Goal: Information Seeking & Learning: Find contact information

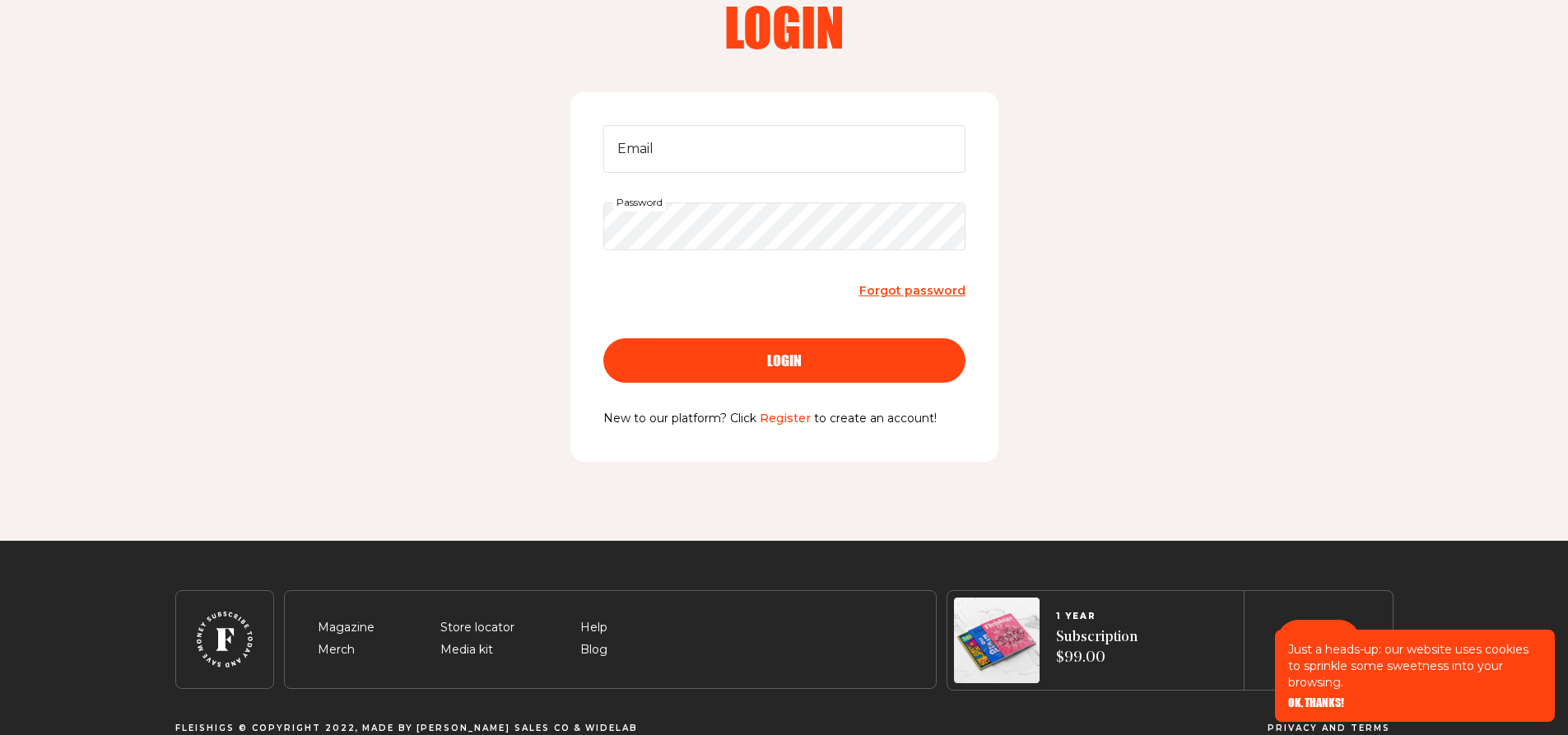
scroll to position [148, 0]
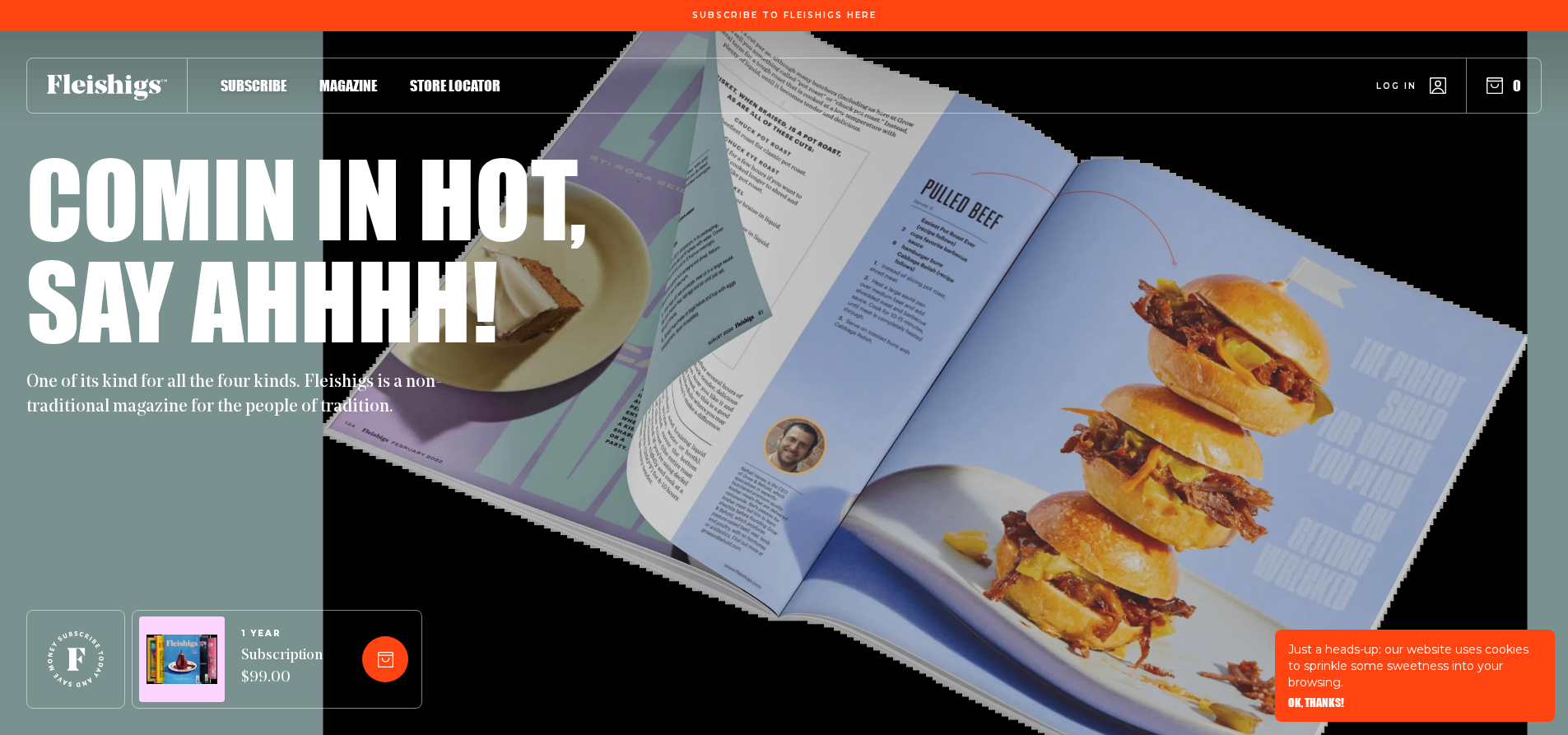
click at [367, 78] on span "Magazine" at bounding box center [348, 68] width 58 height 18
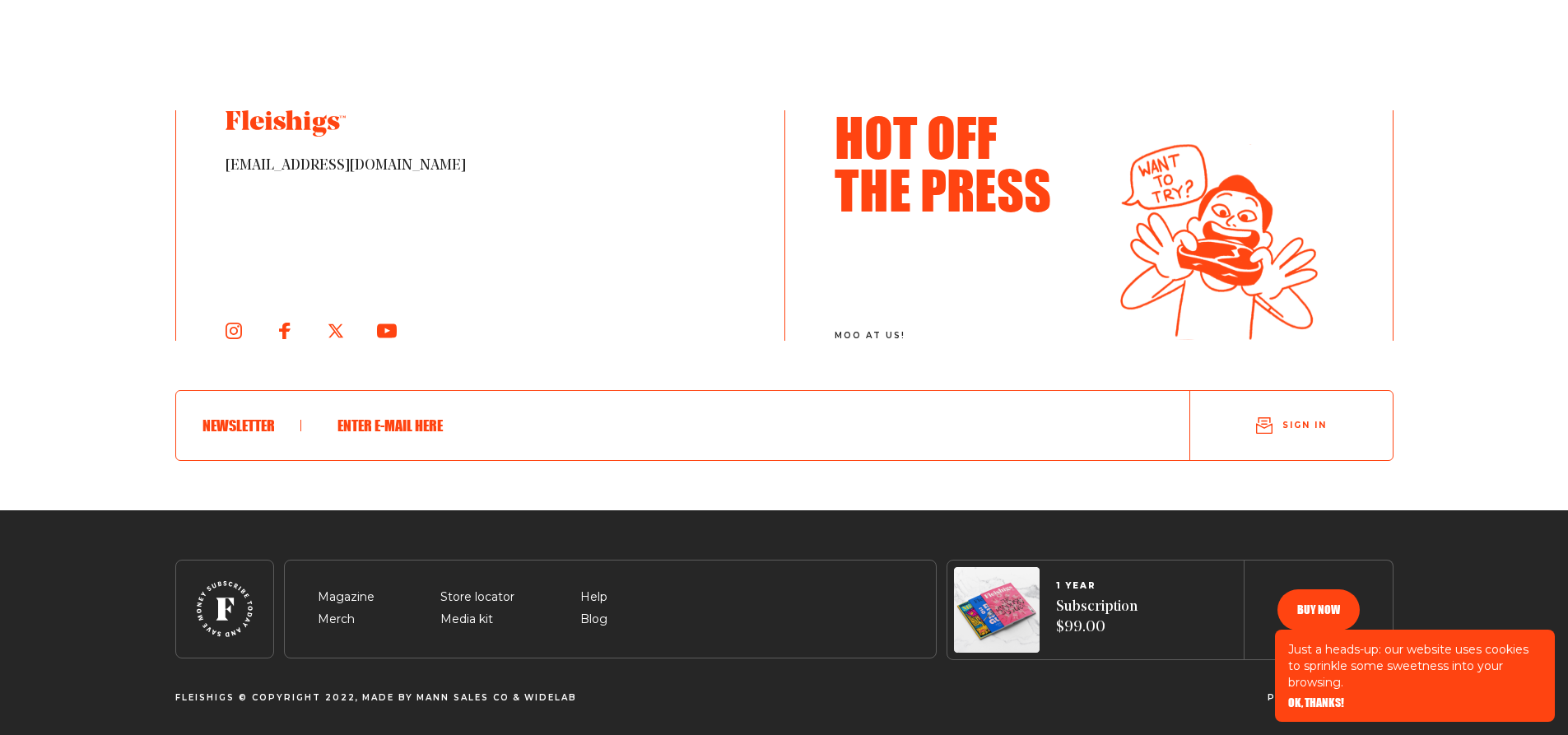
scroll to position [2789, 0]
click at [1304, 697] on span "OK, THANKS!" at bounding box center [1316, 692] width 56 height 12
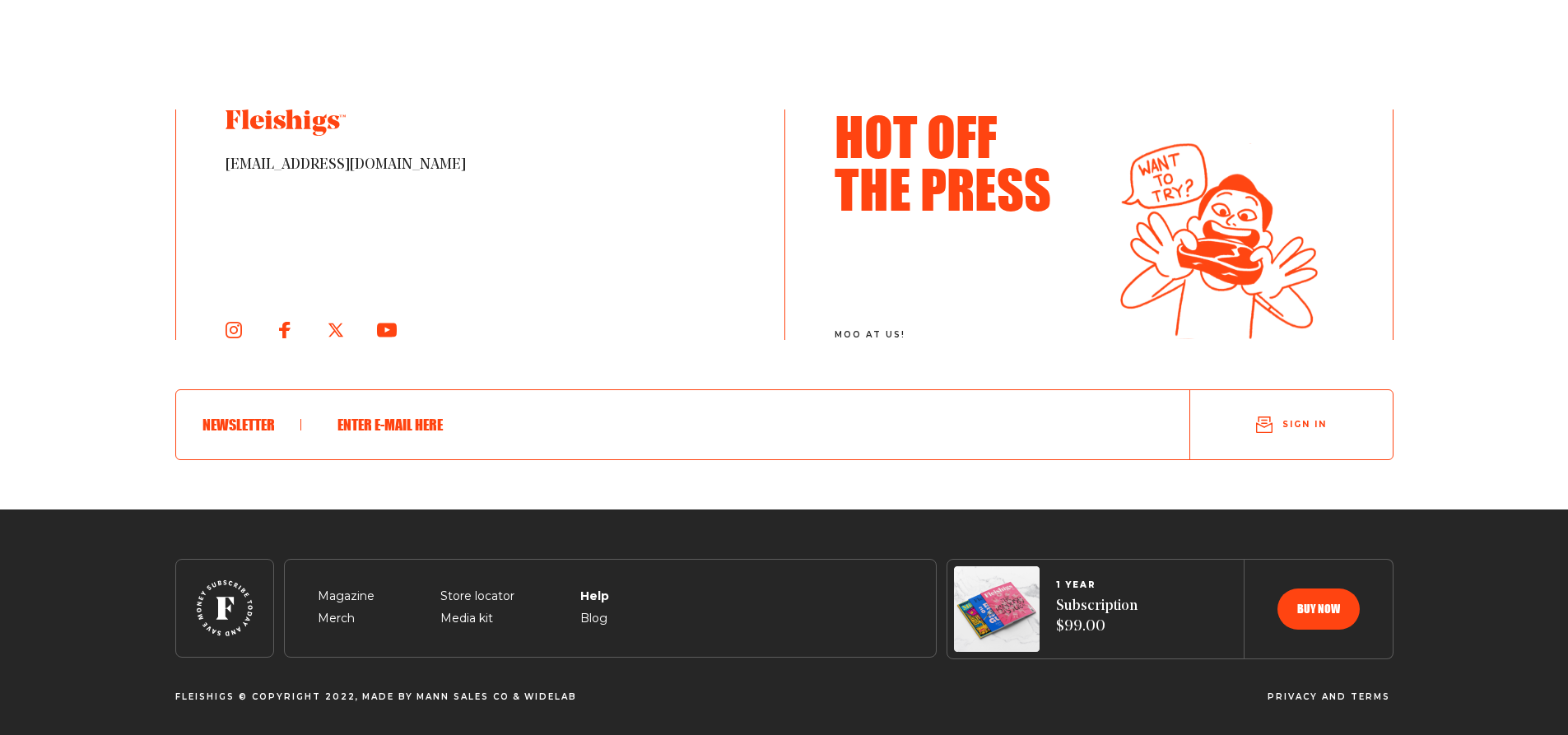
click at [586, 587] on span "Help" at bounding box center [594, 577] width 28 height 20
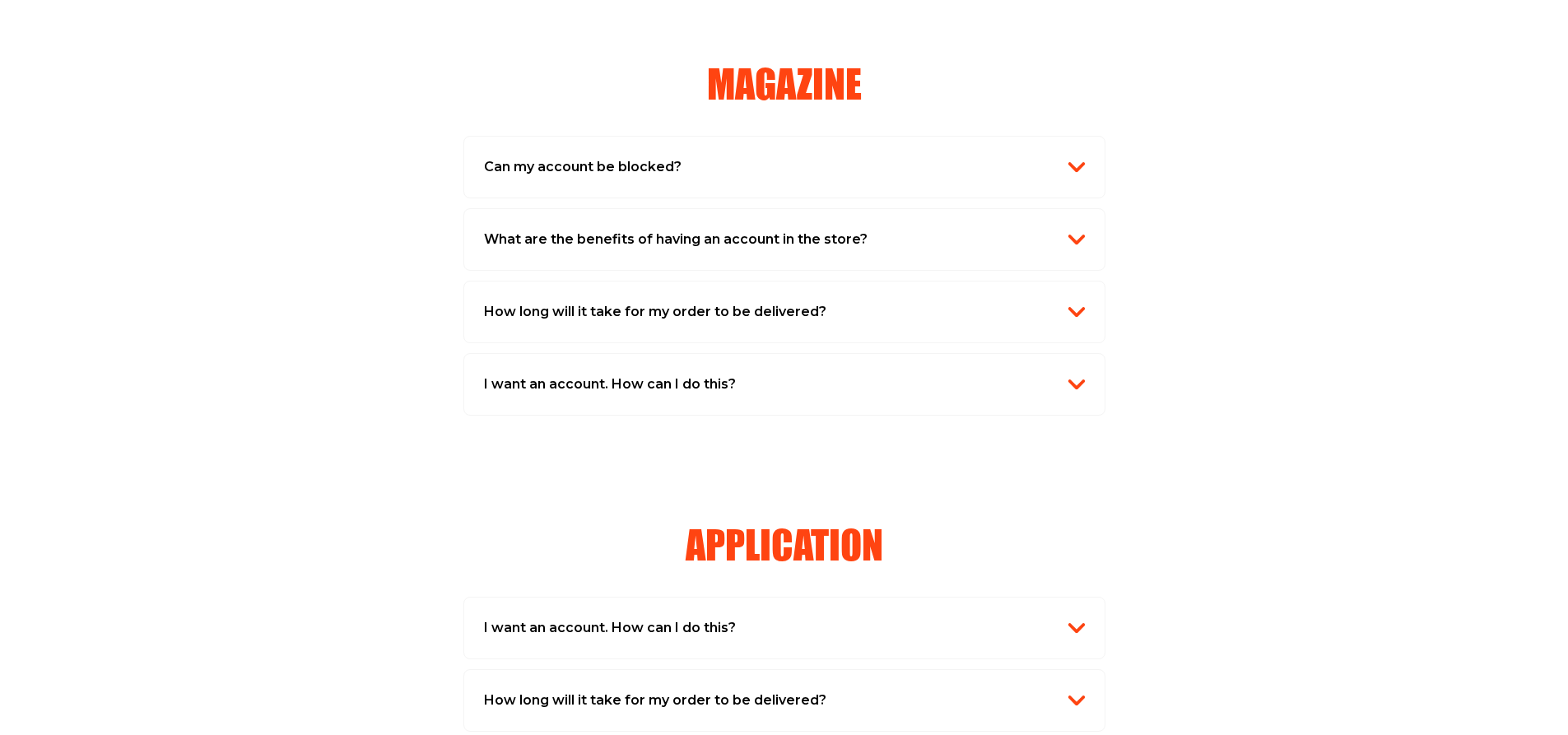
scroll to position [412, 0]
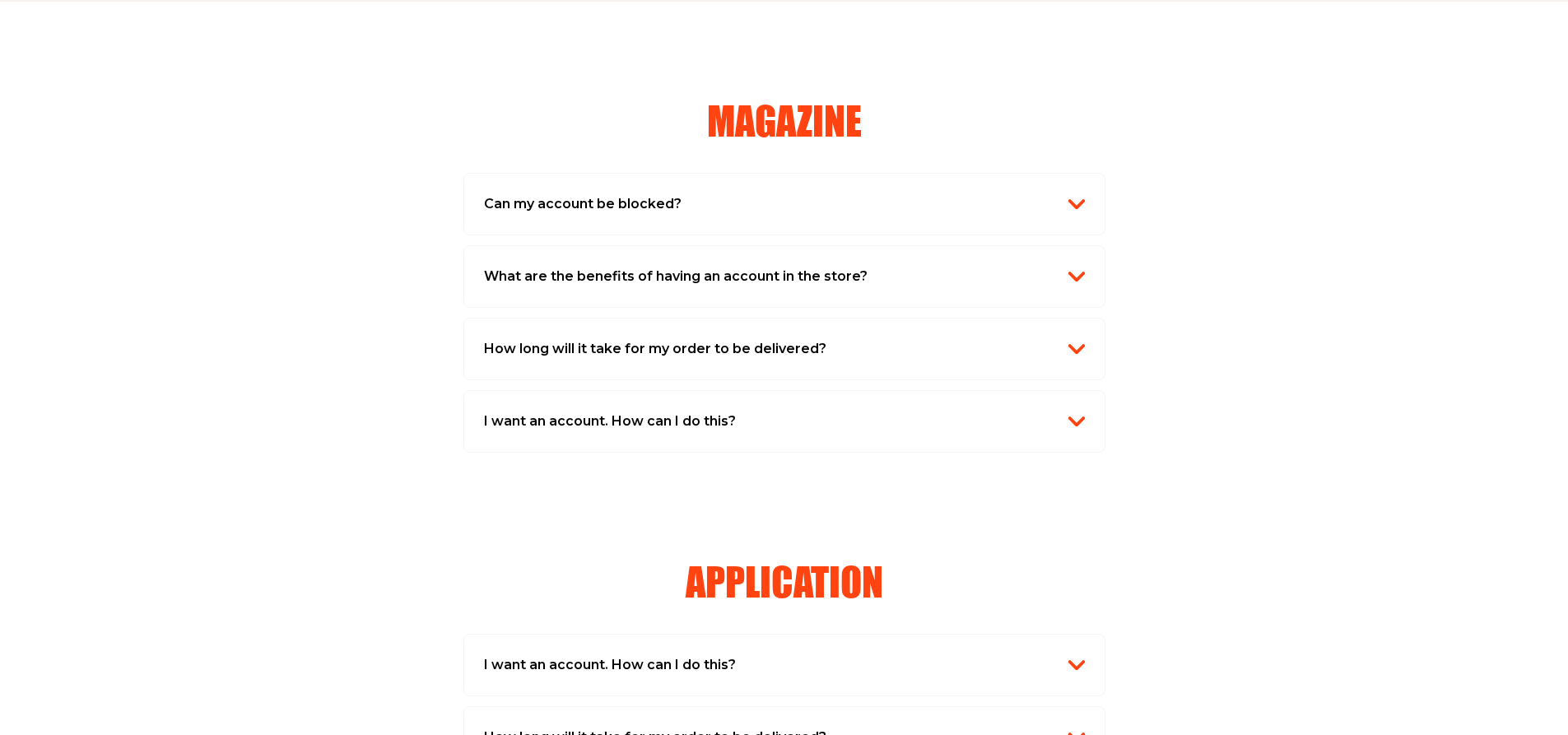
click at [674, 353] on h2 "How long will it take for my order to be delivered?" at bounding box center [655, 349] width 343 height 22
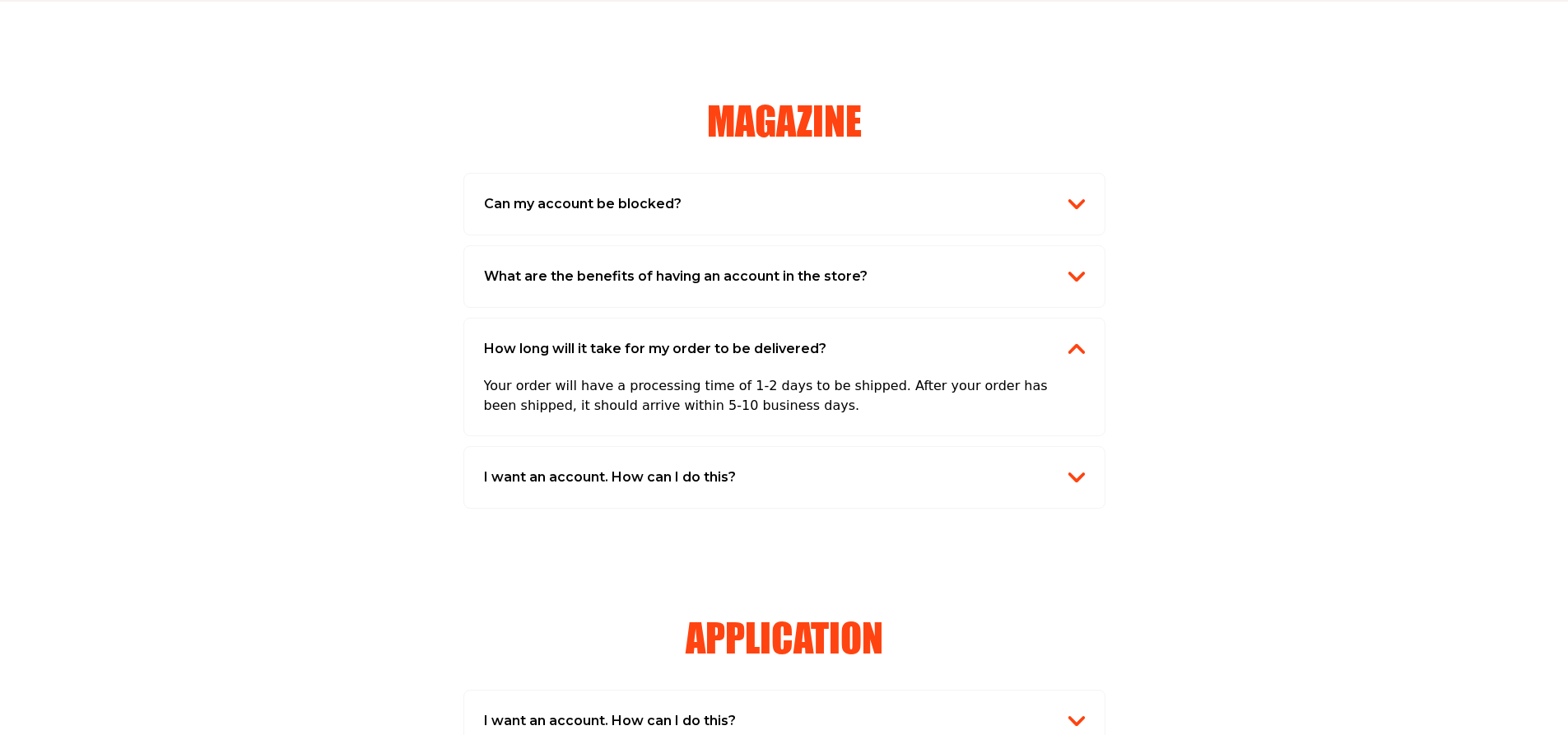
click at [674, 353] on h2 "How long will it take for my order to be delivered?" at bounding box center [655, 349] width 343 height 22
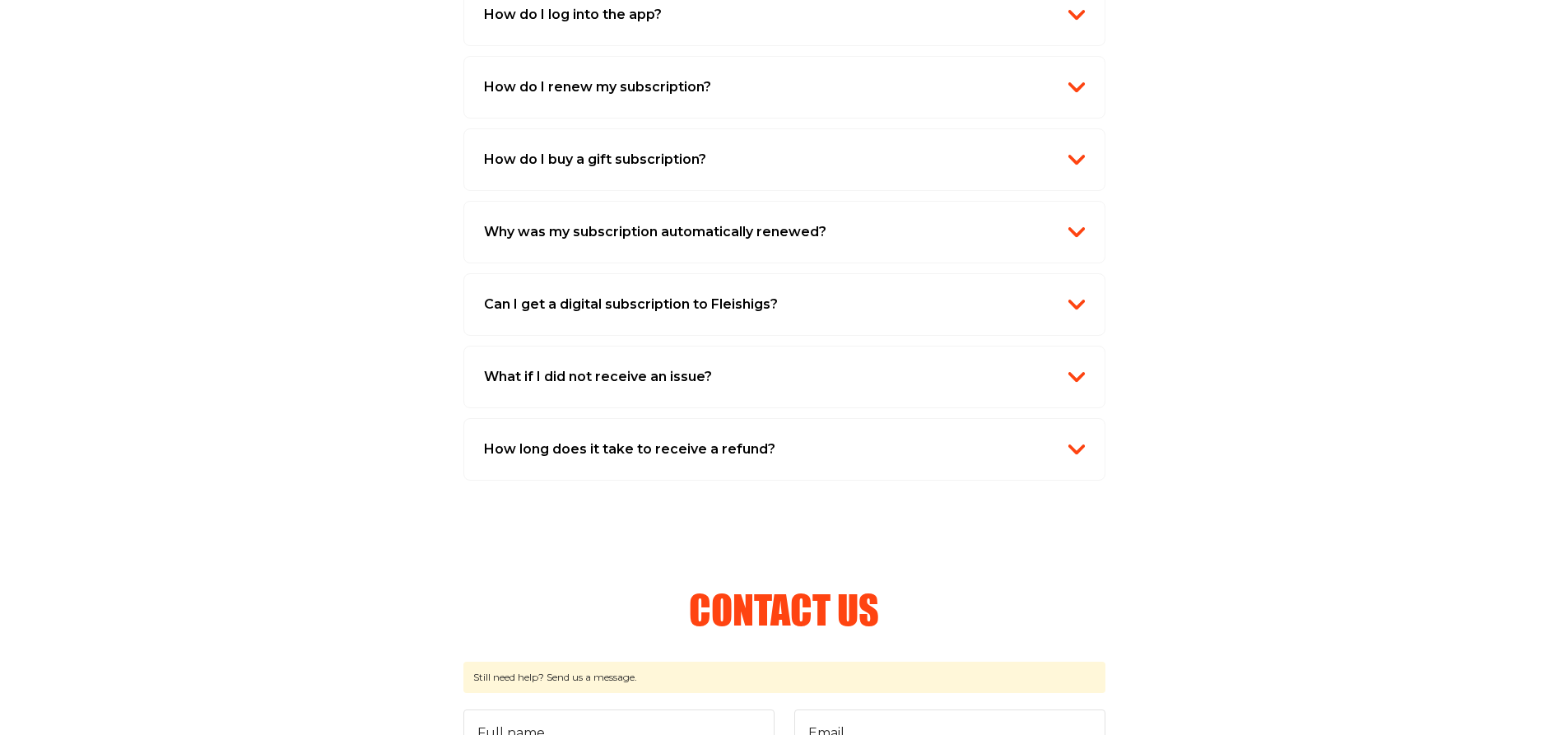
scroll to position [1646, 0]
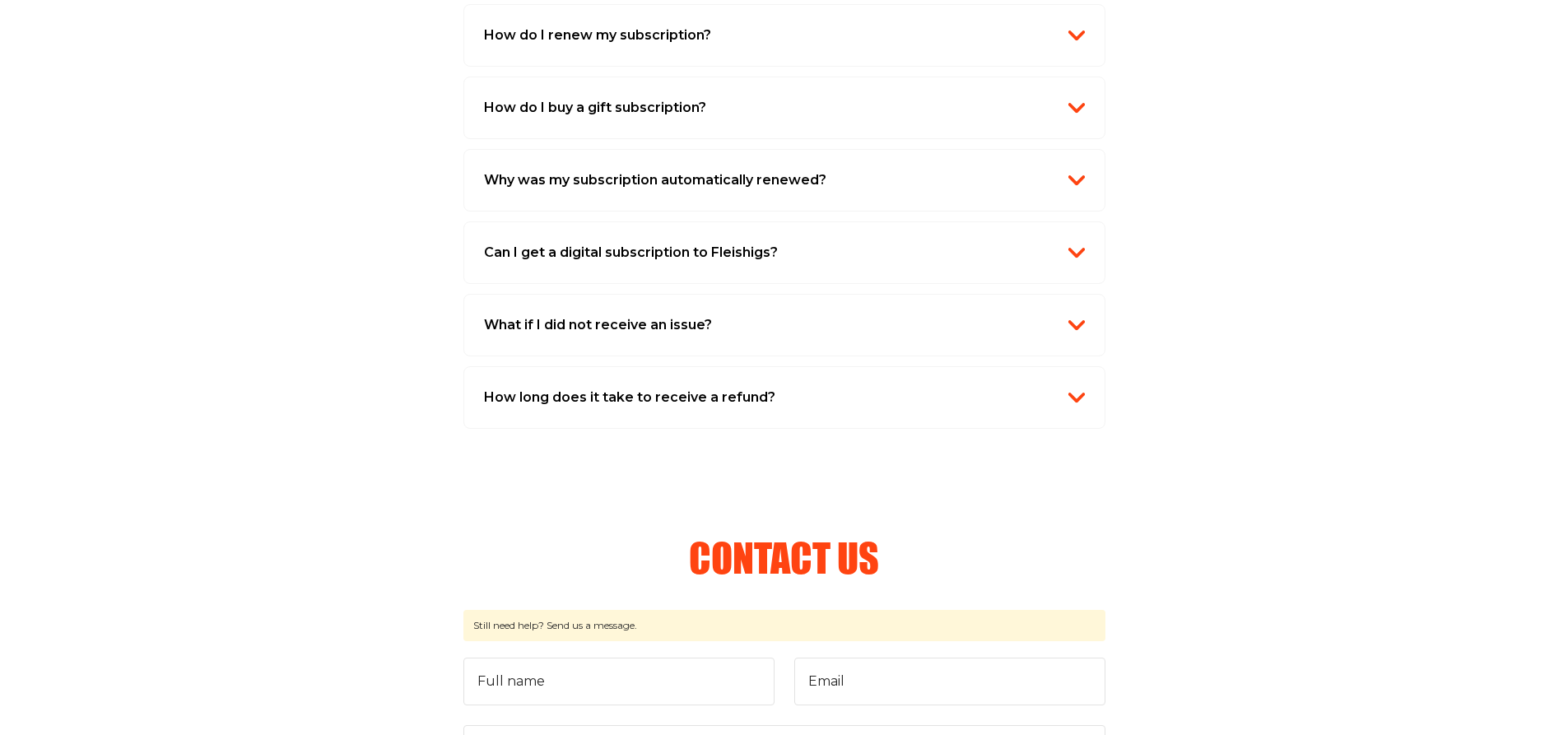
click at [625, 319] on h2 "What if I did not receive an issue?" at bounding box center [597, 325] width 228 height 22
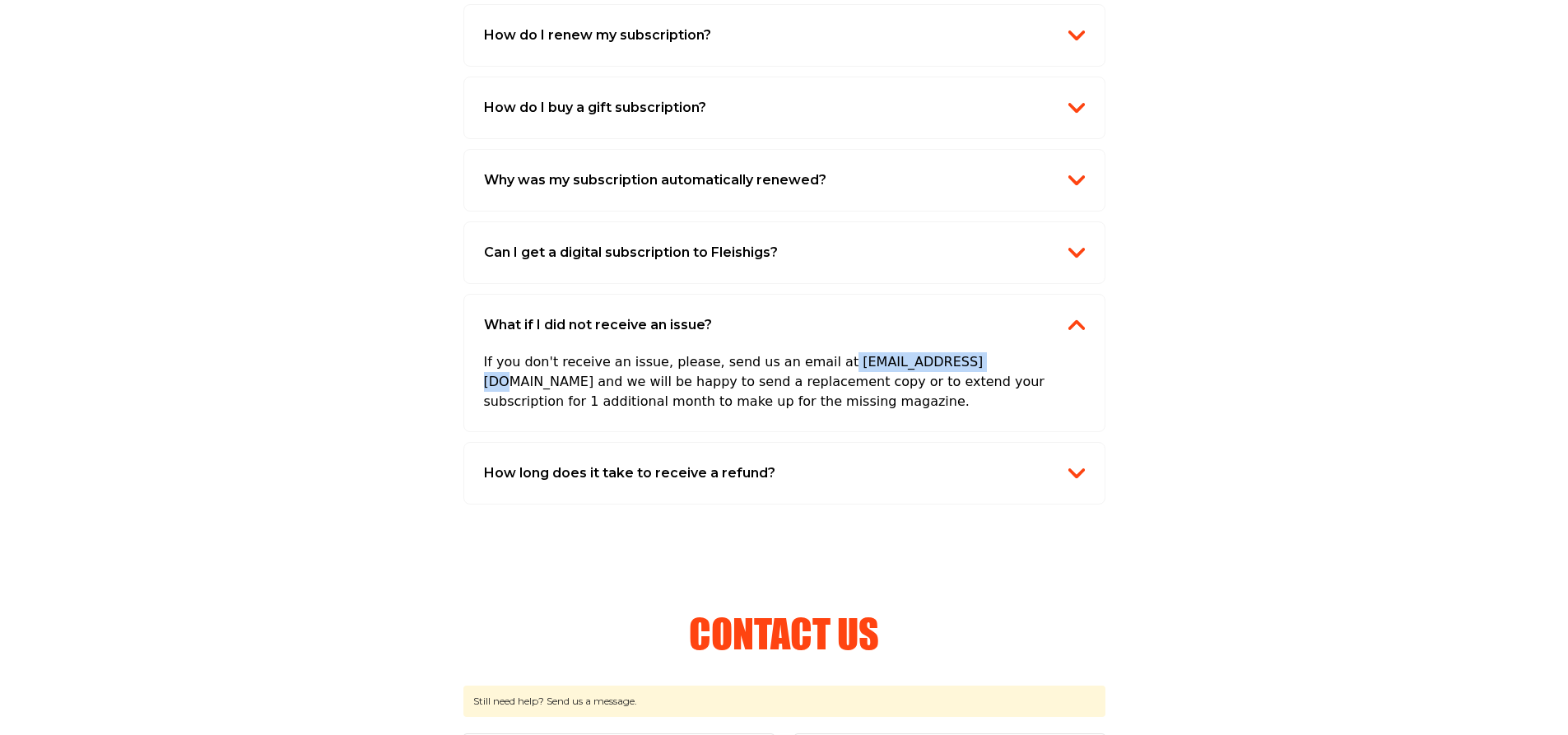
drag, startPoint x: 806, startPoint y: 363, endPoint x: 918, endPoint y: 367, distance: 112.1
click at [918, 367] on p "If you don't receive an issue, please, send us an email at info@fleishigs.com a…" at bounding box center [784, 373] width 601 height 76
copy p "info@fleishigs.com"
